Goal: Download file/media

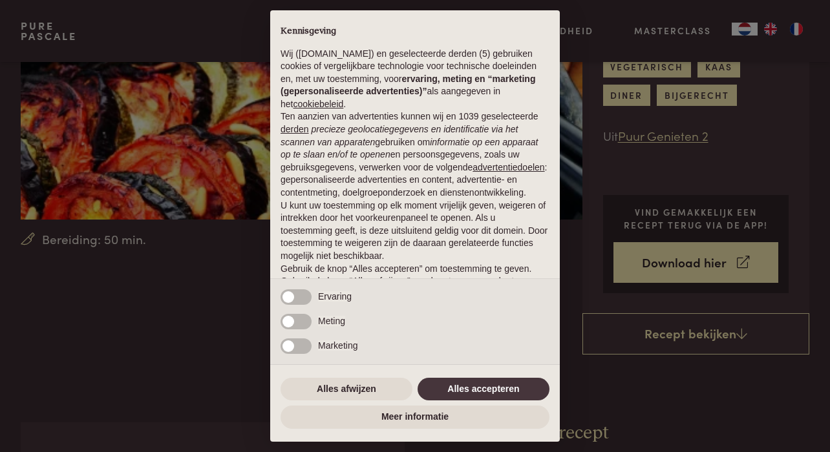
click at [699, 219] on div "× Kennisgeving Wij ([DOMAIN_NAME]) en geselecteerde derden (5) gebruiken cookie…" at bounding box center [415, 226] width 830 height 452
click at [362, 393] on button "Alles afwijzen" at bounding box center [346, 389] width 132 height 23
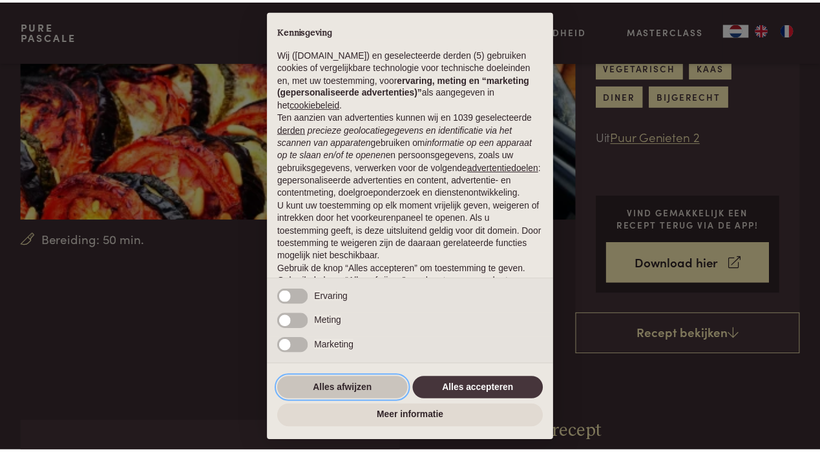
scroll to position [67, 0]
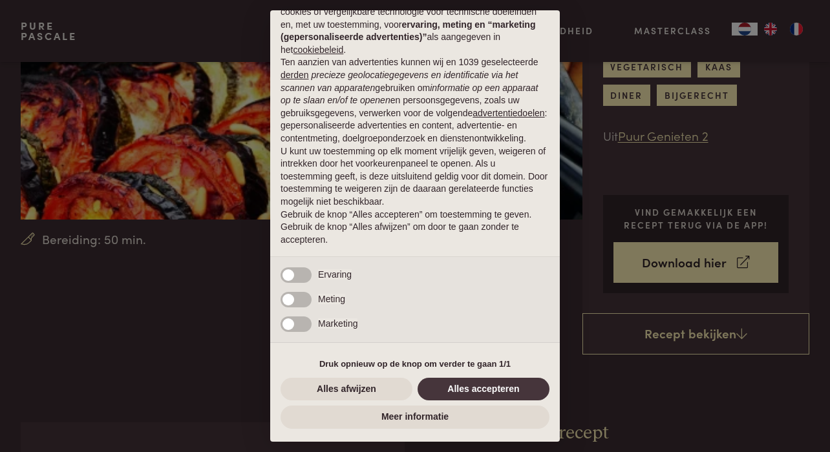
drag, startPoint x: 731, startPoint y: 215, endPoint x: 615, endPoint y: 247, distance: 120.9
click at [729, 216] on div "× Kennisgeving Wij ([DOMAIN_NAME]) en geselecteerde derden (5) gebruiken cookie…" at bounding box center [415, 226] width 830 height 452
click at [473, 382] on button "Alles accepteren" at bounding box center [483, 389] width 132 height 23
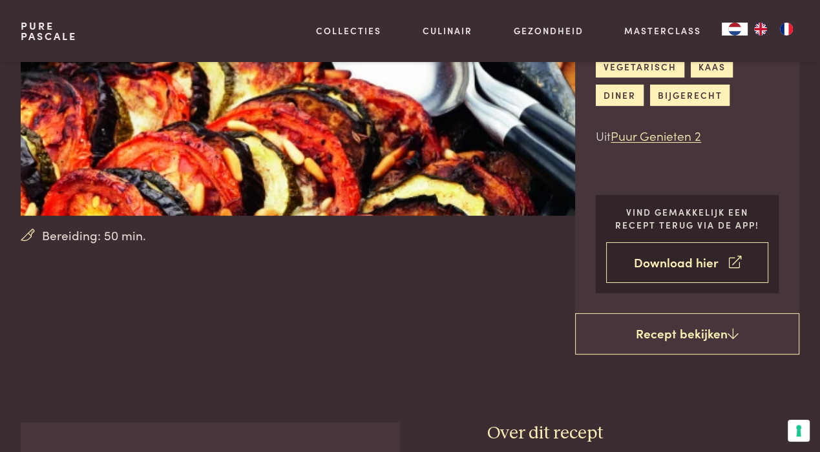
click at [685, 266] on link "Download hier" at bounding box center [687, 262] width 162 height 41
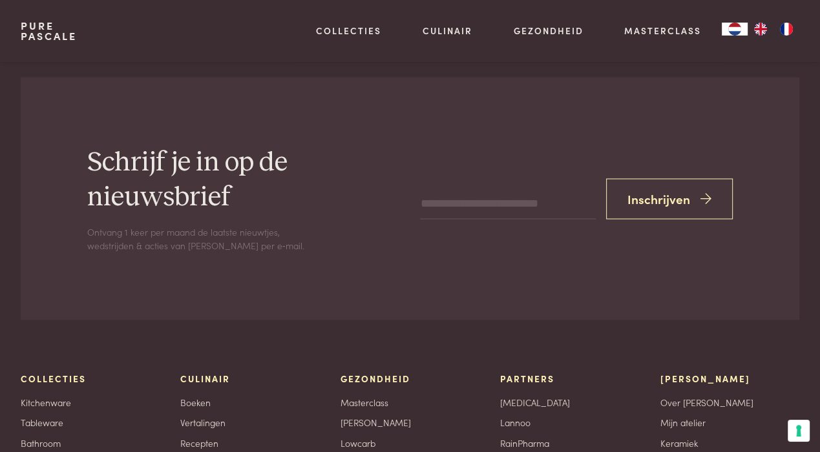
scroll to position [2022, 0]
